Goal: Check status

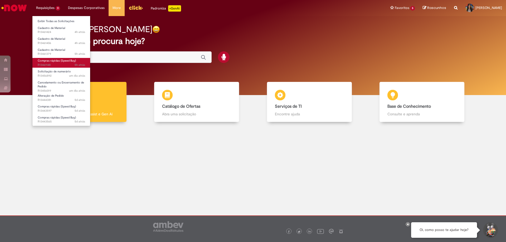
click at [53, 62] on span "Compras rápidas (Speed Buy)" at bounding box center [57, 61] width 38 height 4
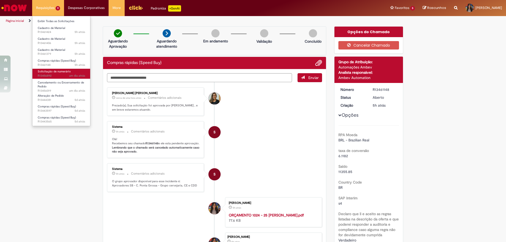
click at [56, 75] on span "um dia atrás um dia atrás R13456892" at bounding box center [61, 76] width 47 height 4
click at [46, 75] on span "um dia atrás um dia atrás R13456892" at bounding box center [61, 76] width 47 height 4
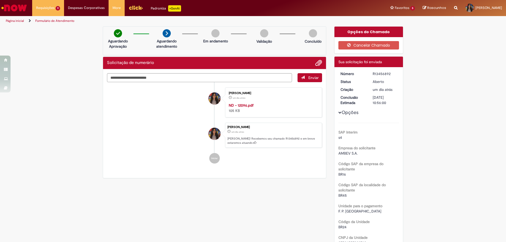
click at [0, 0] on button "Opções" at bounding box center [0, 0] width 0 height 0
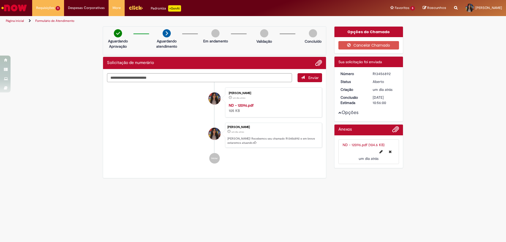
click at [0, 0] on button "Opções" at bounding box center [0, 0] width 0 height 0
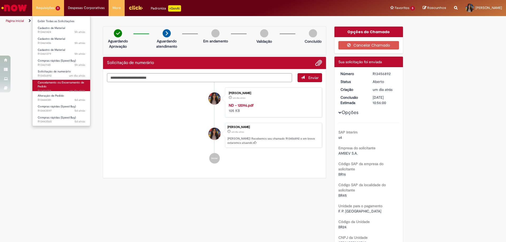
click at [53, 87] on link "Cancelamento ou Encerramento de Pedido um dia atrás um dia atrás R13456019" at bounding box center [61, 85] width 58 height 11
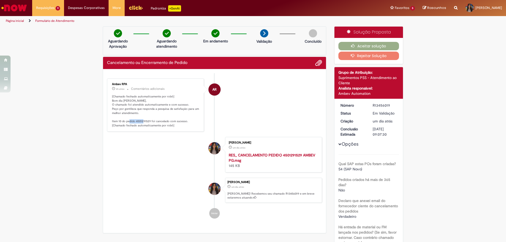
drag, startPoint x: 134, startPoint y: 121, endPoint x: 149, endPoint y: 121, distance: 14.7
click at [149, 121] on p "[Chamado fechado automaticamente por robô] Bom dia [PERSON_NAME], O chamado foi…" at bounding box center [156, 111] width 88 height 33
copy p "4501291529"
click at [290, 130] on li "AR Ambev RPA 4h atrás 4 horas atrás Comentários adicionais [Chamado fechado aut…" at bounding box center [214, 104] width 215 height 53
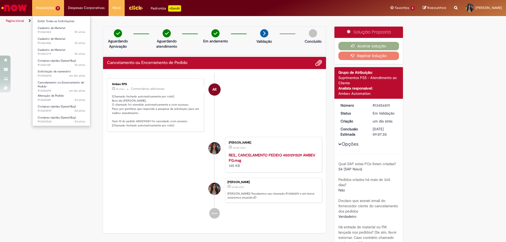
click at [53, 11] on li "Requisições 9 Exibir Todas as Solicitações Cadastro de Material 5h atrás 5 hora…" at bounding box center [48, 8] width 32 height 16
click at [59, 50] on span "Cadastro de Material" at bounding box center [51, 50] width 27 height 4
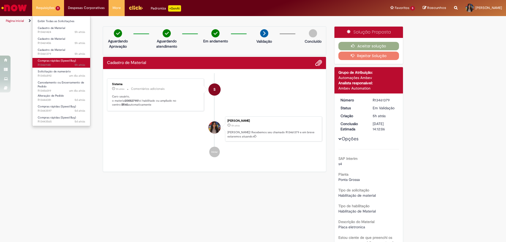
click at [61, 59] on span "Compras rápidas (Speed Buy)" at bounding box center [57, 61] width 38 height 4
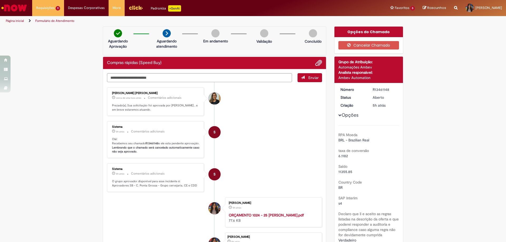
drag, startPoint x: 284, startPoint y: 160, endPoint x: 246, endPoint y: 137, distance: 44.3
click at [284, 158] on li "S Sistema 5h atrás 5 horas atrás Comentários adicionais Olá! Recebemos seu cham…" at bounding box center [214, 139] width 215 height 37
